Goal: Transaction & Acquisition: Subscribe to service/newsletter

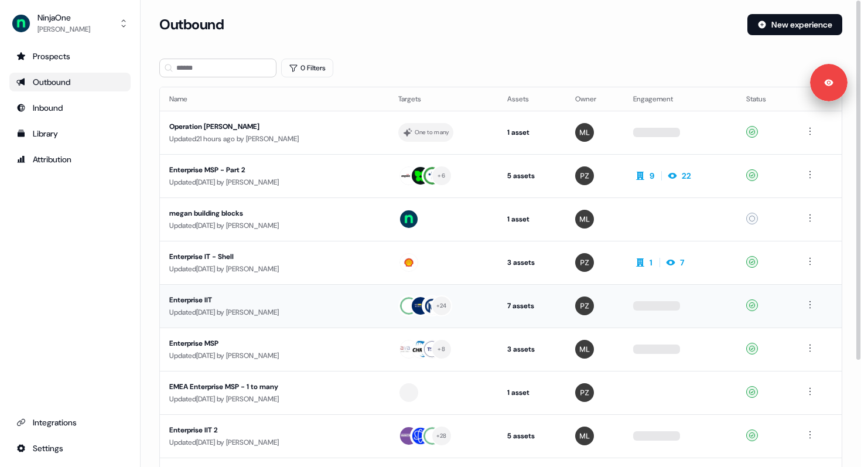
click at [233, 295] on div "Enterprise IIT" at bounding box center [274, 300] width 210 height 12
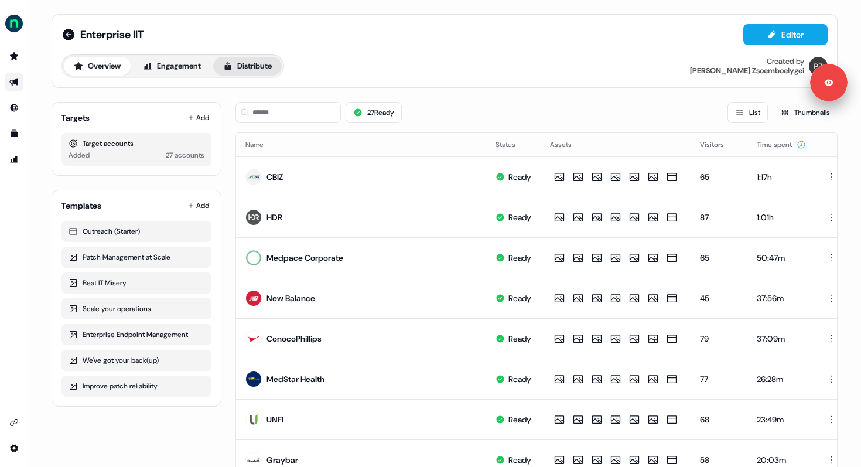
click at [261, 70] on button "Distribute" at bounding box center [247, 66] width 69 height 19
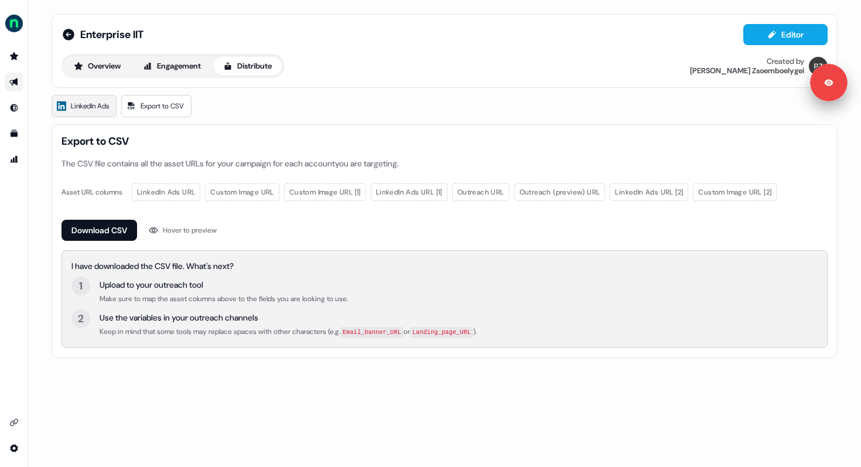
click at [95, 107] on span "LinkedIn Ads" at bounding box center [90, 106] width 38 height 12
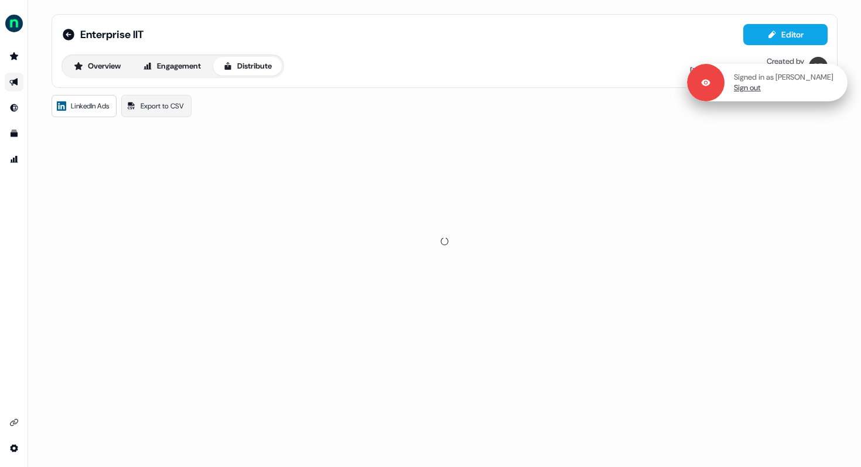
click at [820, 83] on div "Signed in as [PERSON_NAME] Sign out" at bounding box center [785, 82] width 123 height 21
click at [761, 91] on link "Sign out" at bounding box center [747, 88] width 27 height 11
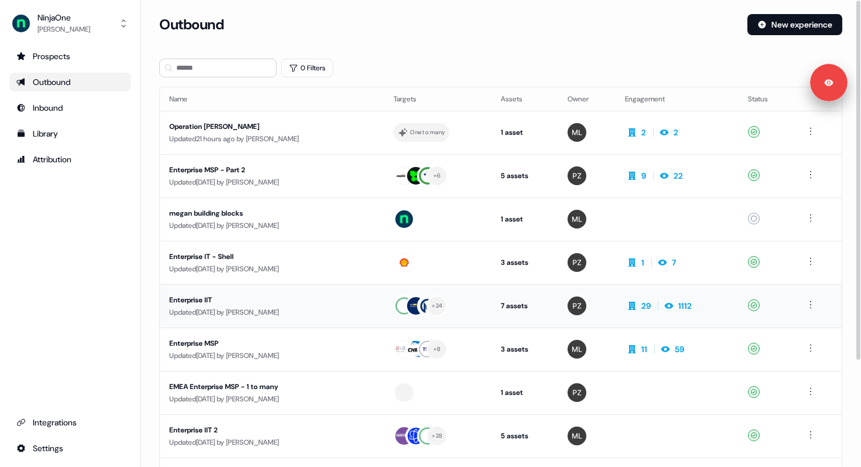
click at [271, 300] on div "Enterprise IIT" at bounding box center [272, 300] width 206 height 12
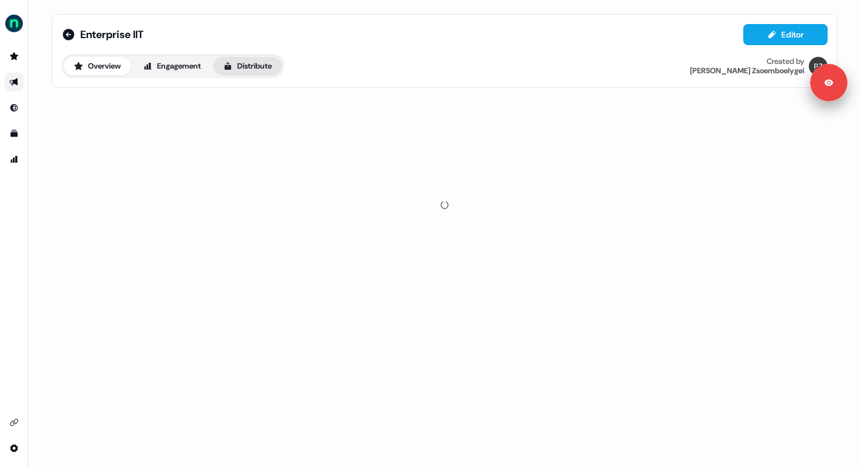
click at [261, 69] on button "Distribute" at bounding box center [247, 66] width 69 height 19
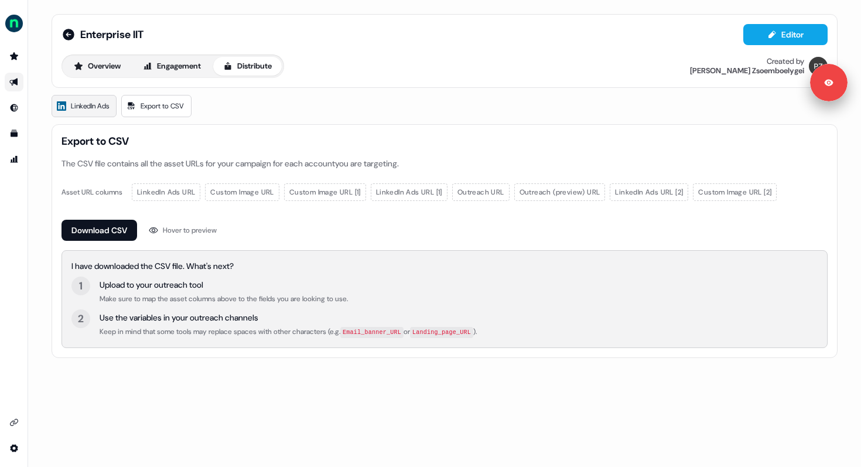
click at [100, 107] on span "LinkedIn Ads" at bounding box center [90, 106] width 38 height 12
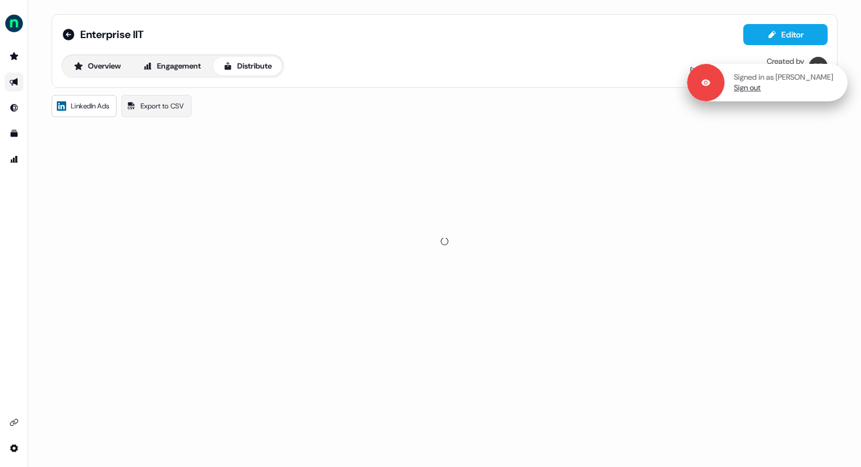
click at [760, 90] on link "Sign out" at bounding box center [747, 88] width 27 height 11
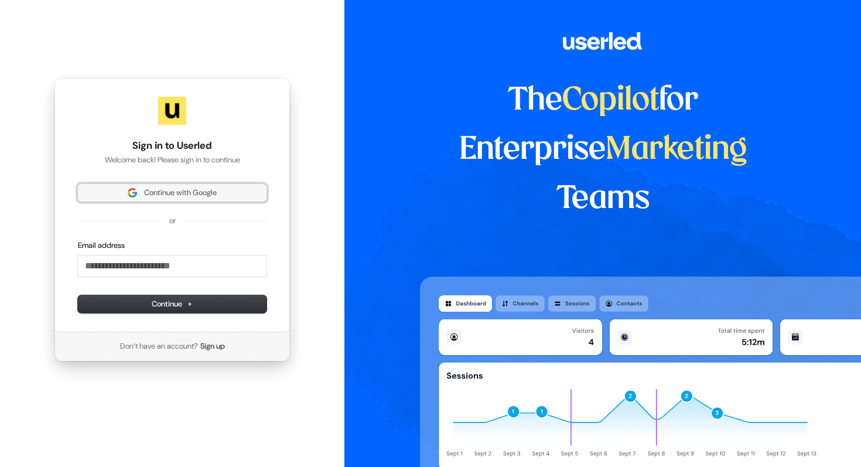
click at [182, 194] on span "Continue with Google" at bounding box center [180, 192] width 73 height 11
